Goal: Task Accomplishment & Management: Use online tool/utility

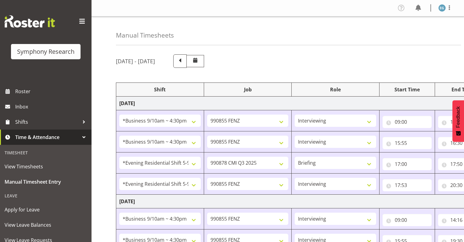
select select "26078"
select select "9636"
select select "26078"
select select "9636"
select select "48116"
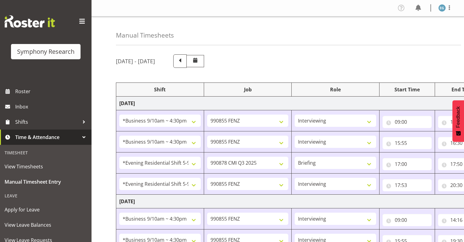
select select "10239"
select select "297"
select select "48116"
select select "9636"
select select "26078"
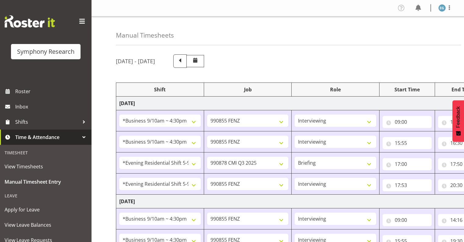
select select "9636"
select select "26078"
select select "9636"
select select "26078"
select select "10549"
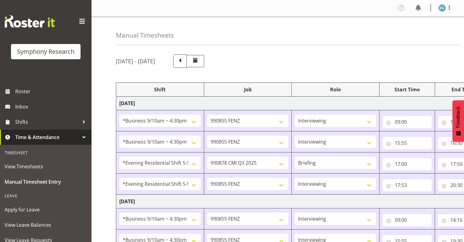
select select "297"
select select "26078"
select select "9636"
select select "26078"
select select "9636"
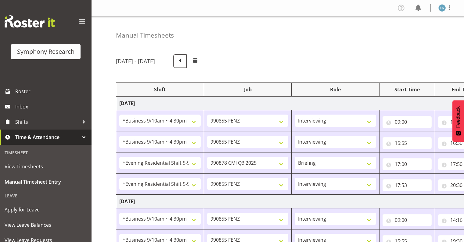
select select "26078"
select select "10549"
select select "26078"
select select "10549"
select select "26078"
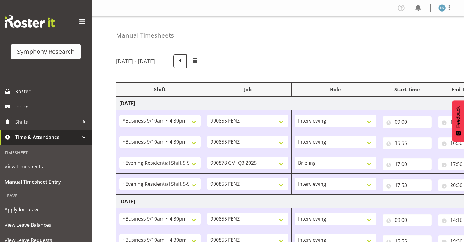
select select "9636"
select select "26078"
select select "10549"
select select "26078"
select select "9636"
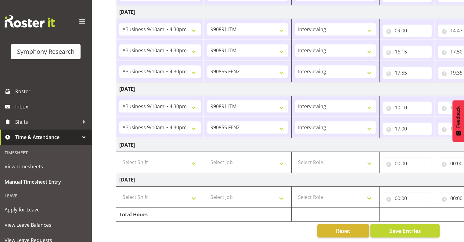
scroll to position [0, 5]
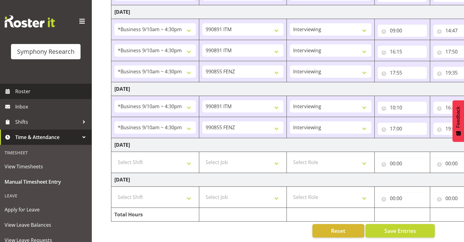
click at [23, 89] on span "Roster" at bounding box center [51, 91] width 73 height 9
